Goal: Task Accomplishment & Management: Use online tool/utility

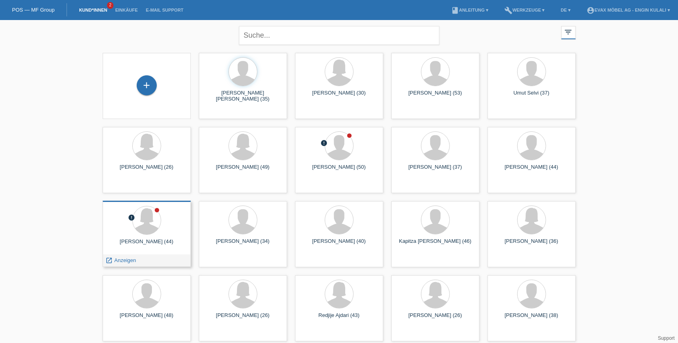
click at [154, 236] on div "error Derya Taslicali Akarcali (44) launch Anzeigen" at bounding box center [147, 234] width 88 height 66
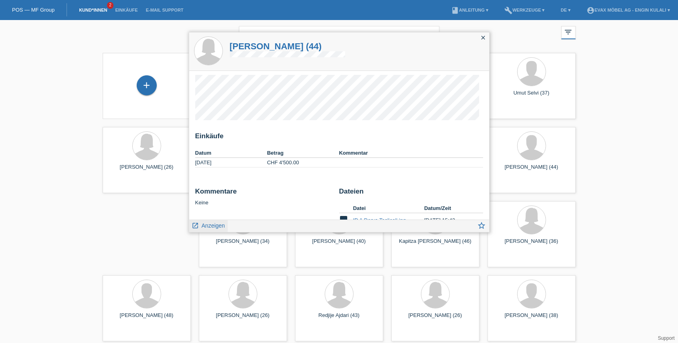
click at [209, 226] on span "Anzeigen" at bounding box center [213, 225] width 23 height 6
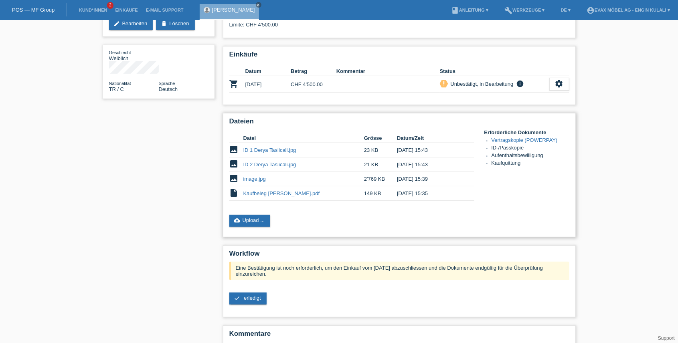
scroll to position [131, 0]
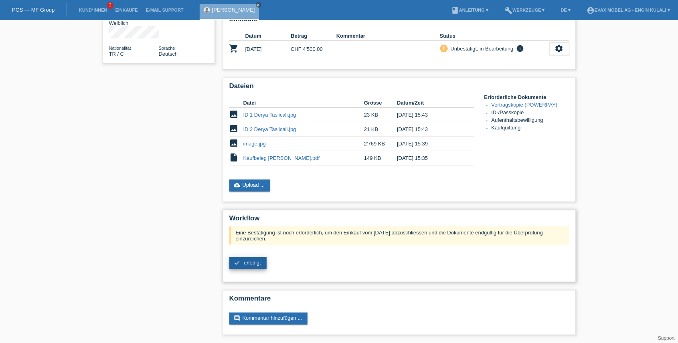
click at [260, 267] on link "check erledigt" at bounding box center [247, 263] width 37 height 12
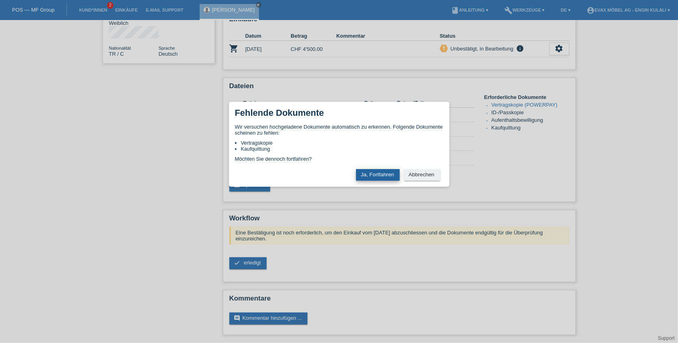
click at [386, 176] on button "Ja, Fortfahren" at bounding box center [378, 175] width 44 height 12
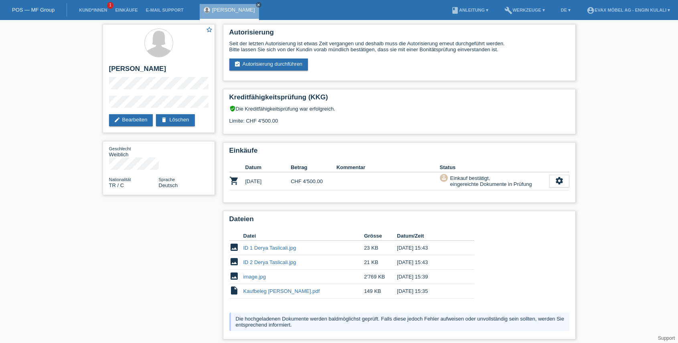
scroll to position [58, 0]
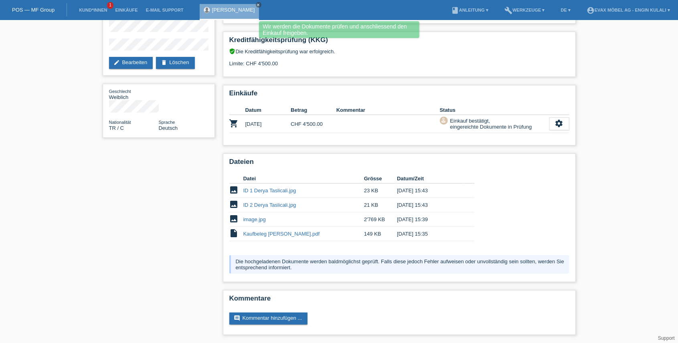
click at [77, 250] on div "star_border Derya Taslicali Akarcali edit Bearbeiten delete Löschen Geschlecht …" at bounding box center [339, 153] width 678 height 380
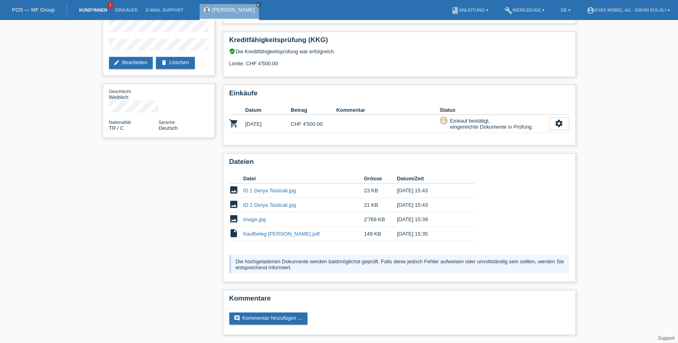
click at [101, 9] on link "Kund*innen" at bounding box center [93, 10] width 36 height 5
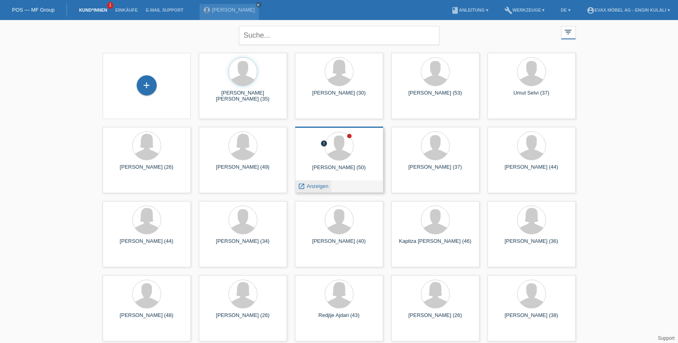
click at [317, 185] on span "Anzeigen" at bounding box center [318, 186] width 22 height 6
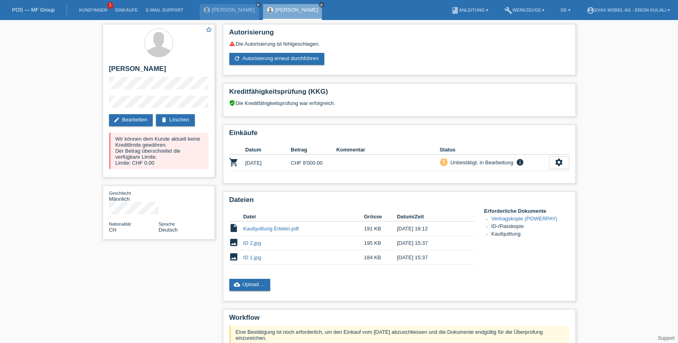
click at [323, 4] on icon "close" at bounding box center [321, 5] width 4 height 4
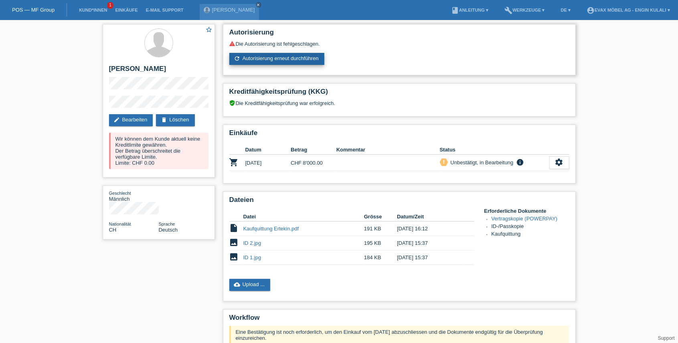
click at [301, 62] on link "refresh Autorisierung erneut durchführen" at bounding box center [276, 59] width 95 height 12
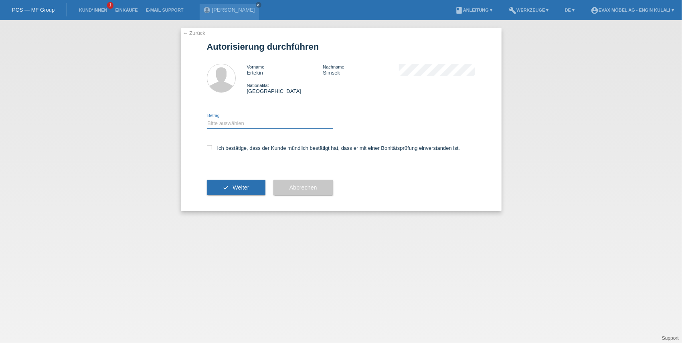
click at [259, 125] on select "Bitte auswählen CHF 1.00 - CHF 499.00 CHF 500.00 - CHF 1'999.00 CHF 2'000.00 - …" at bounding box center [270, 124] width 126 height 10
select select "3"
click at [207, 119] on select "Bitte auswählen CHF 1.00 - CHF 499.00 CHF 500.00 - CHF 1'999.00 CHF 2'000.00 - …" at bounding box center [270, 124] width 126 height 10
click at [209, 148] on icon at bounding box center [209, 147] width 5 height 5
click at [209, 148] on input "Ich bestätige, dass der Kunde mündlich bestätigt hat, dass er mit einer Bonität…" at bounding box center [209, 147] width 5 height 5
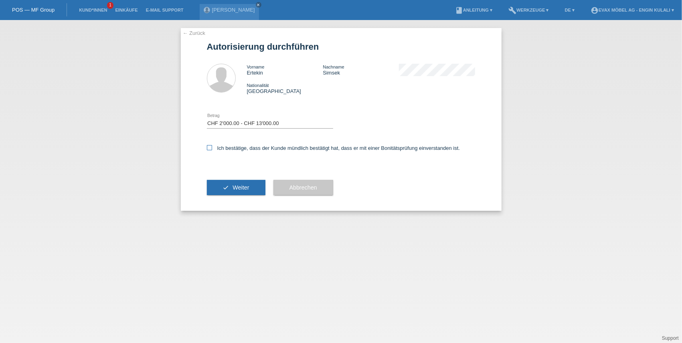
checkbox input "true"
click at [228, 184] on button "check Weiter" at bounding box center [236, 187] width 59 height 15
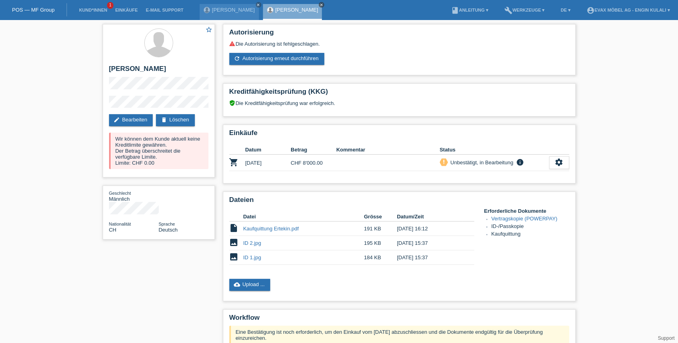
click at [323, 5] on icon "close" at bounding box center [321, 5] width 4 height 4
click at [261, 5] on icon "close" at bounding box center [259, 5] width 4 height 4
click at [107, 9] on link "Kund*innen" at bounding box center [93, 10] width 36 height 5
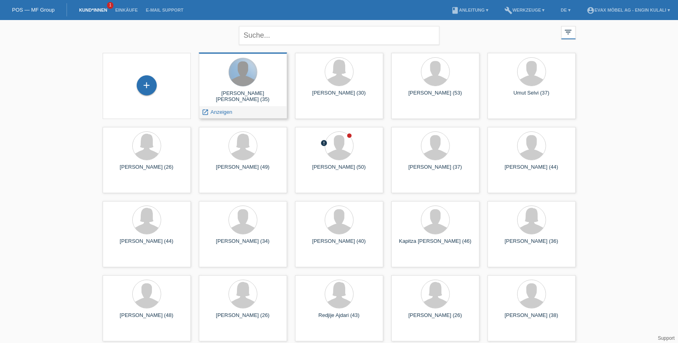
click at [241, 75] on div at bounding box center [243, 72] width 28 height 28
click at [220, 111] on span "Anzeigen" at bounding box center [221, 112] width 22 height 6
